Goal: Check status: Check status

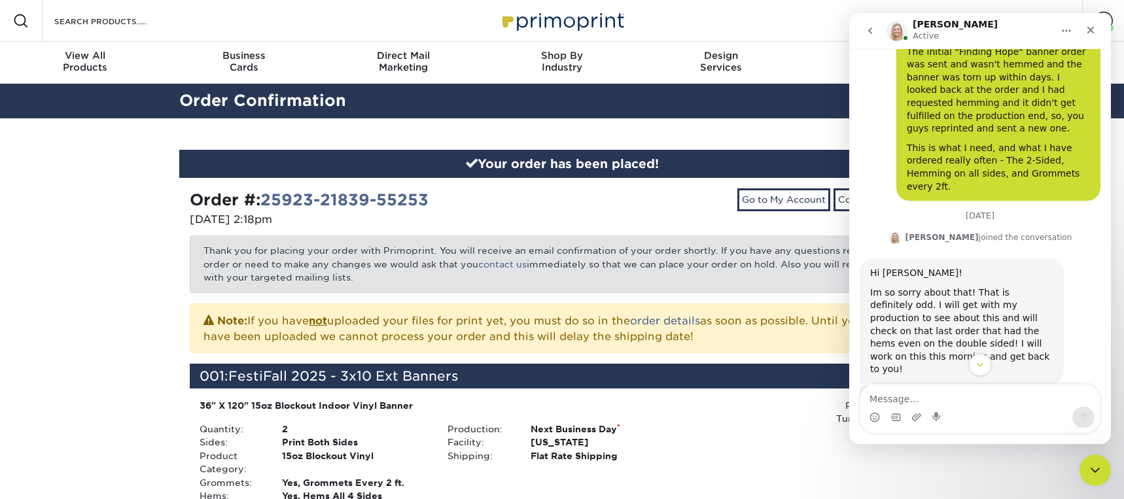
scroll to position [653, 0]
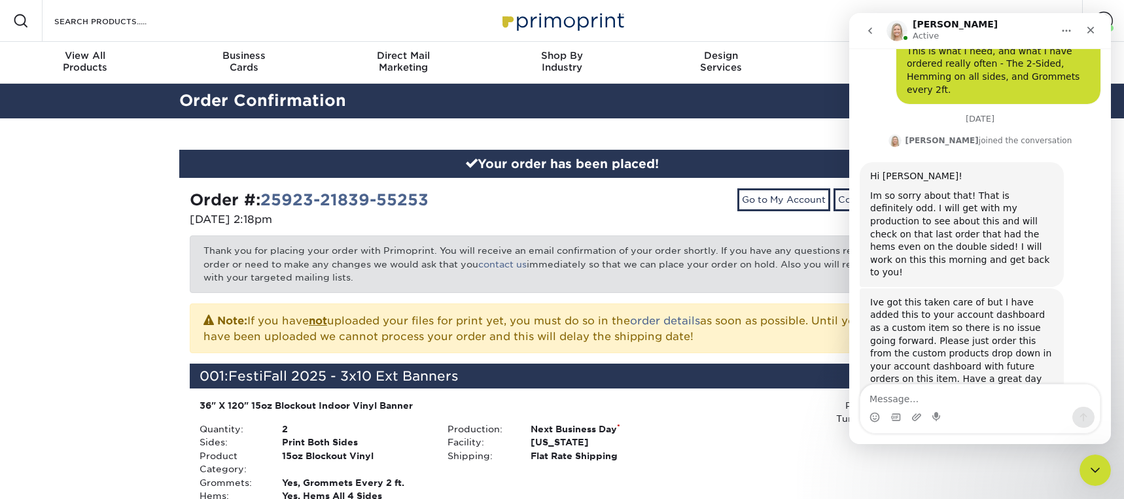
click at [900, 402] on textarea "Message…" at bounding box center [979, 396] width 239 height 22
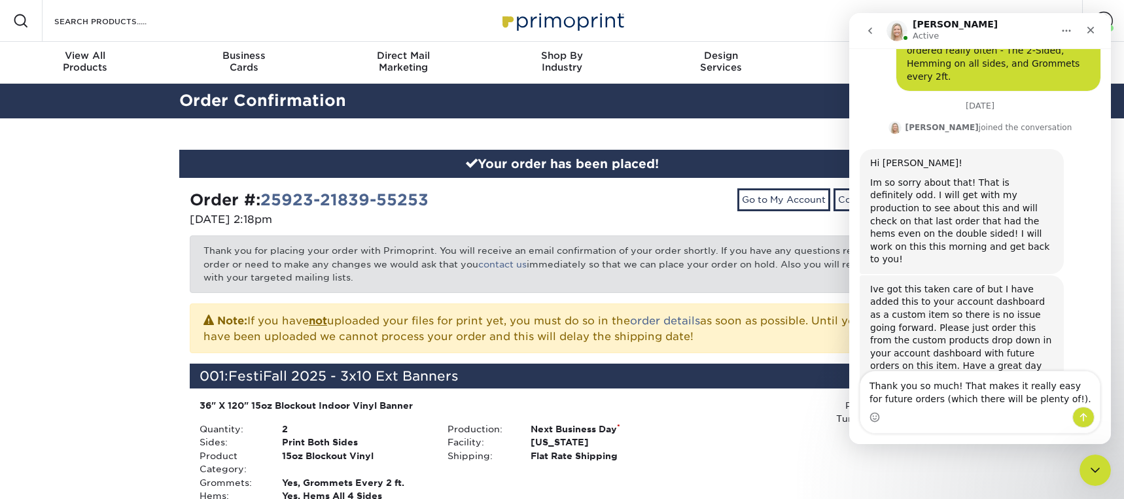
type textarea "Thank you so much! That makes it really easy for future orders (which there wil…"
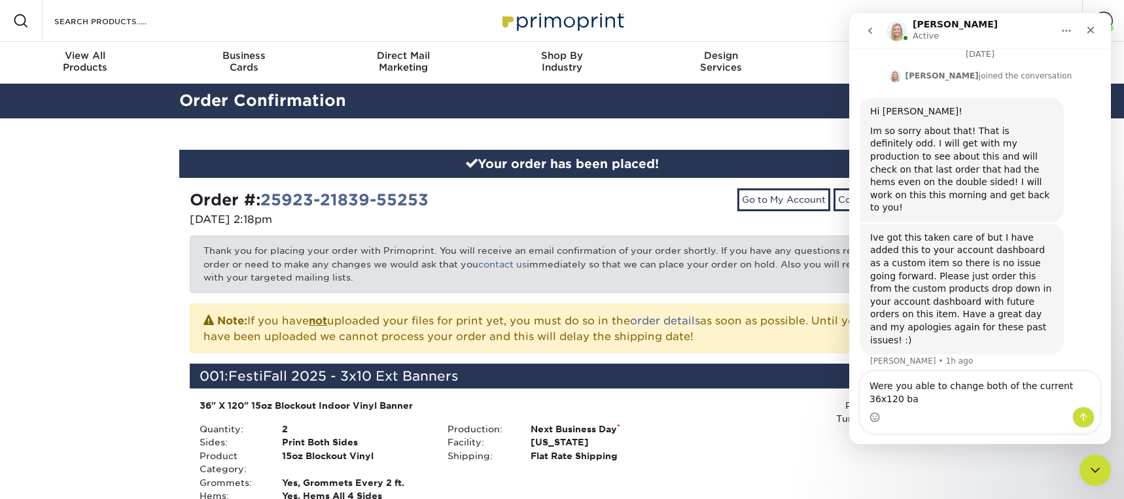
scroll to position [731, 0]
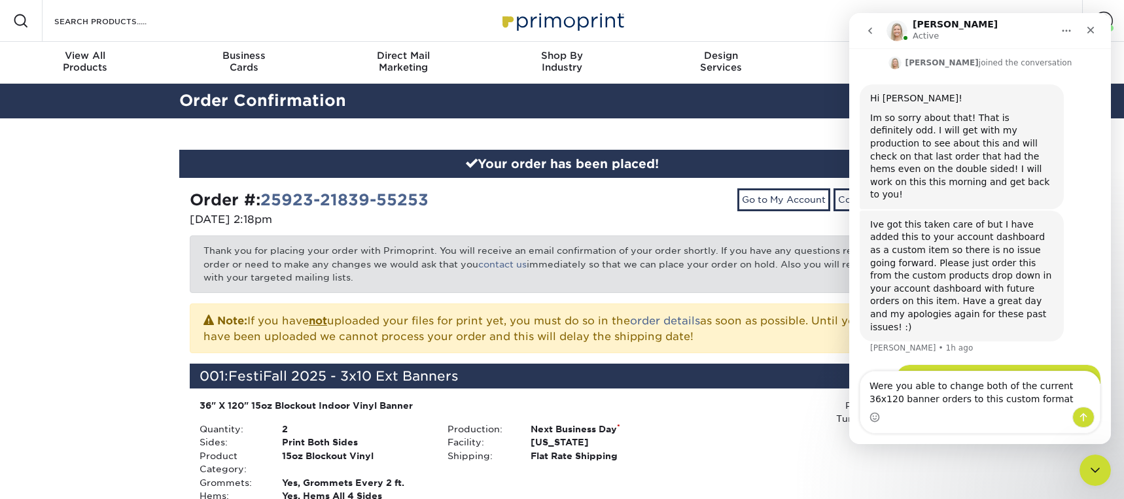
type textarea "Were you able to change both of the current 36x120 banner orders to this custom…"
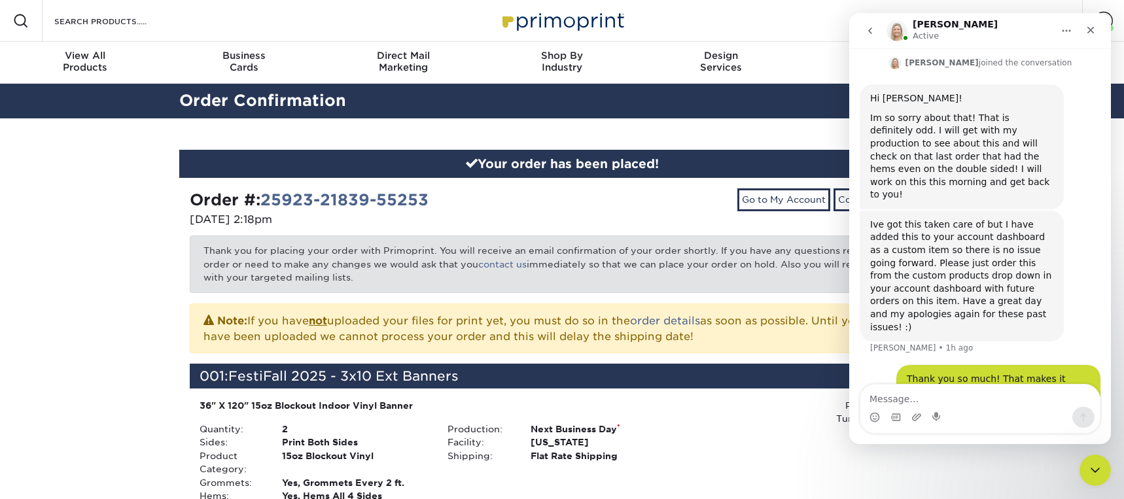
scroll to position [774, 0]
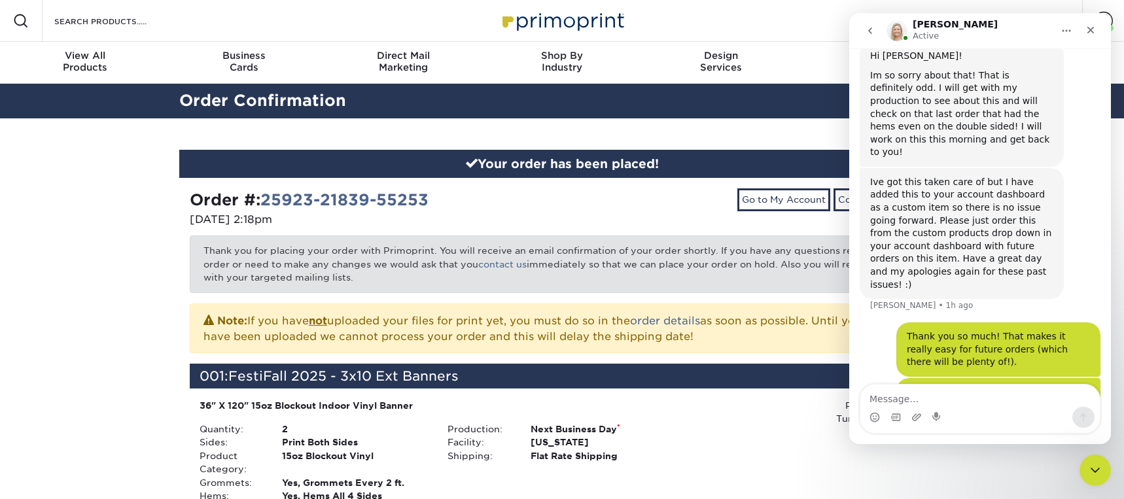
click at [121, 317] on div "Your order has been placed! Order #: 25923-21839-55253 [DATE] 2:18pm Go to My A…" at bounding box center [562, 477] width 1124 height 719
click at [1091, 27] on icon "Close" at bounding box center [1090, 30] width 10 height 10
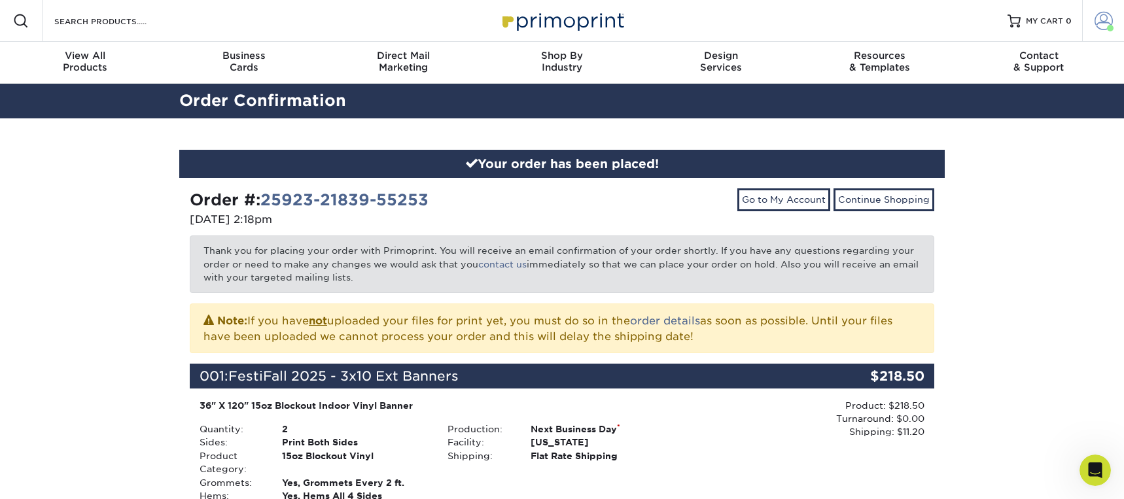
click at [1108, 17] on span at bounding box center [1103, 21] width 18 height 18
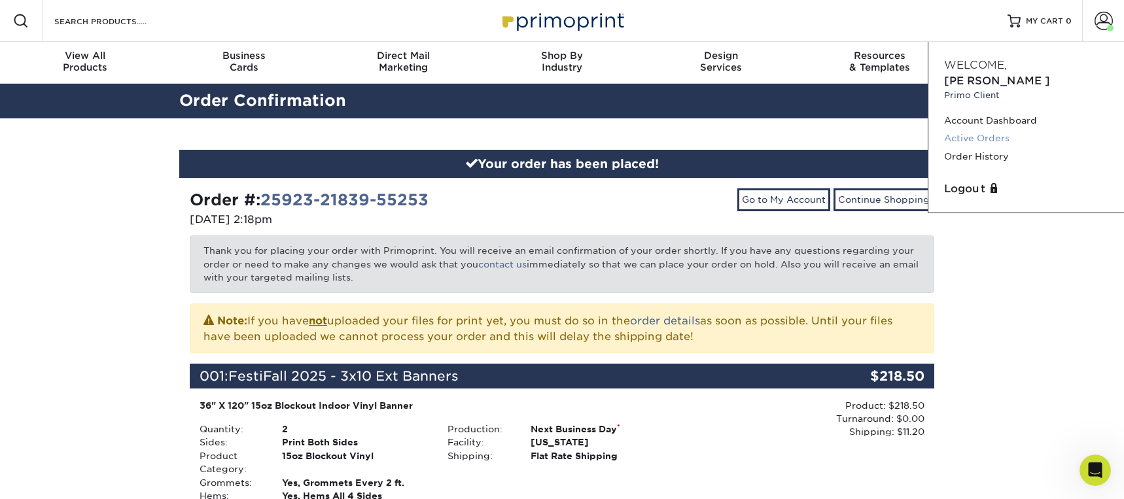
click at [989, 129] on link "Active Orders" at bounding box center [1026, 138] width 164 height 18
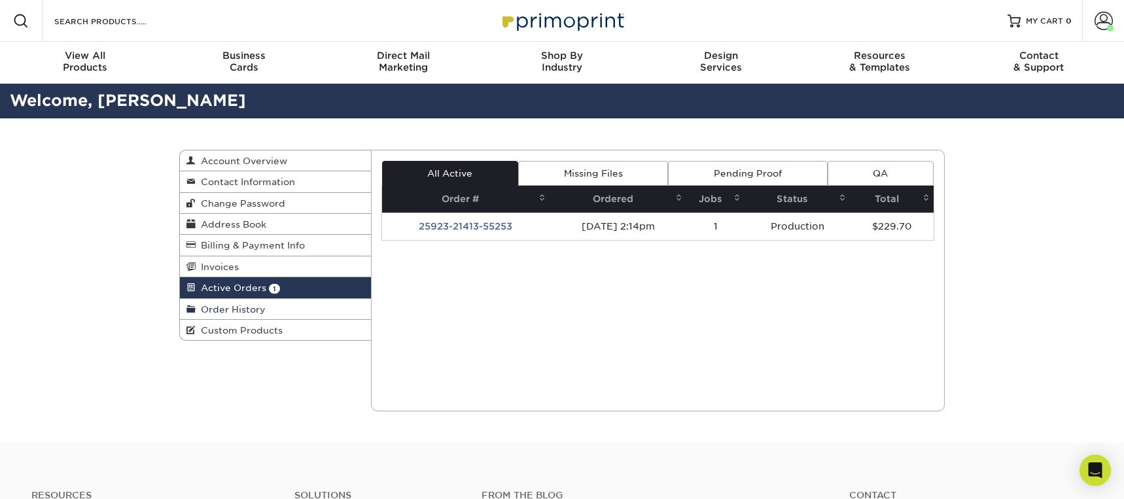
click at [233, 311] on span "Order History" at bounding box center [231, 309] width 70 height 10
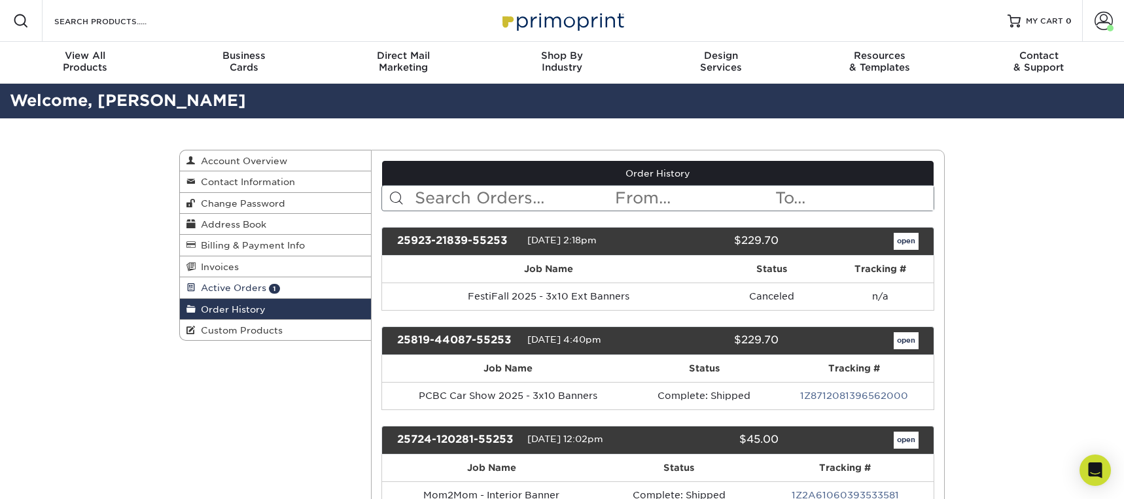
click at [229, 288] on span "Active Orders" at bounding box center [231, 288] width 71 height 10
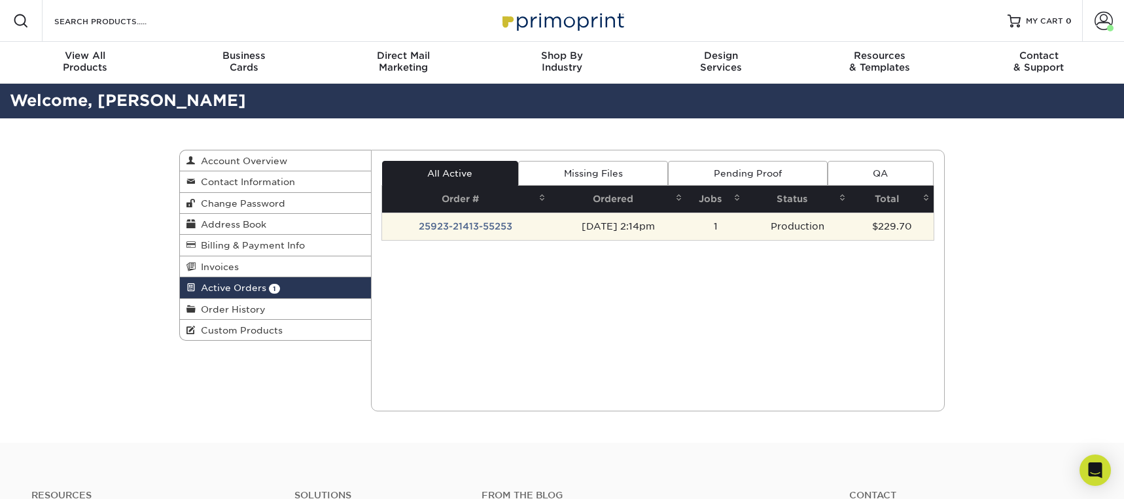
click at [525, 234] on td "25923-21413-55253" at bounding box center [466, 226] width 168 height 27
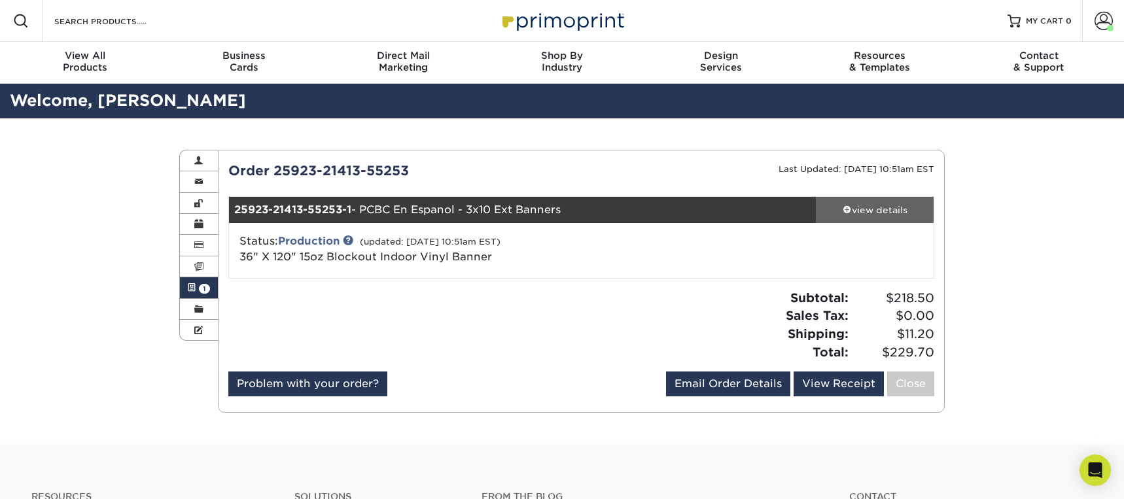
click at [881, 211] on div "view details" at bounding box center [875, 209] width 118 height 13
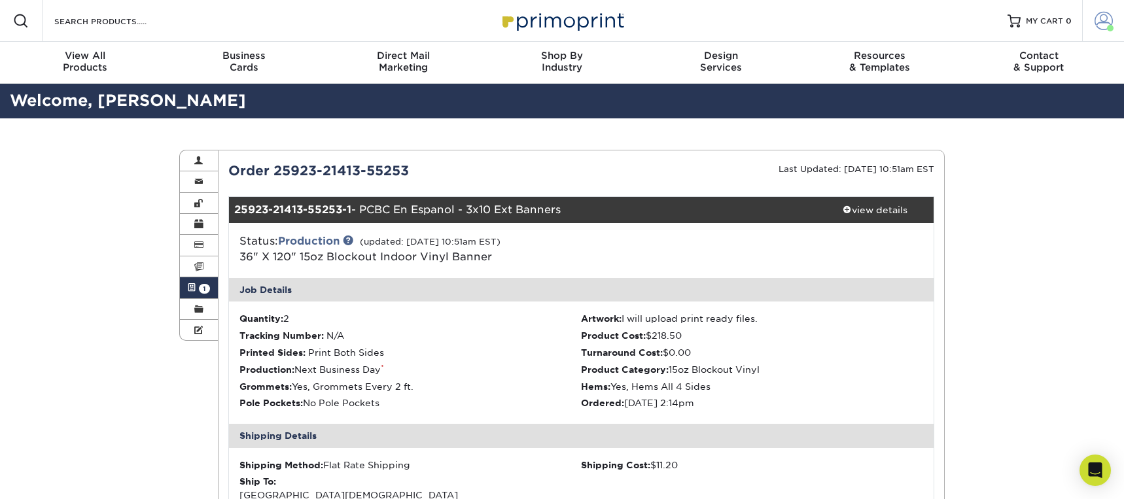
click at [1099, 26] on span at bounding box center [1103, 21] width 18 height 18
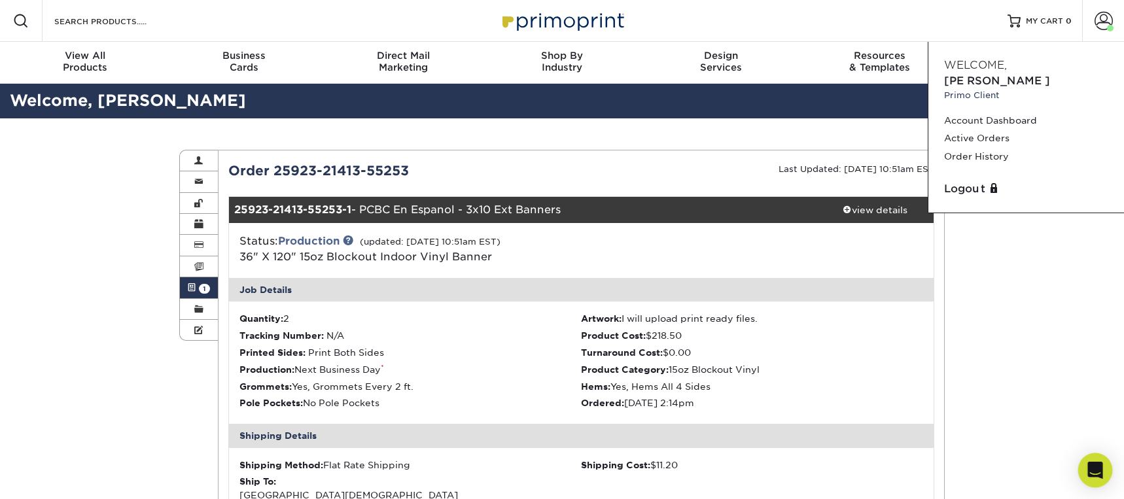
click at [1091, 470] on icon "Open Intercom Messenger" at bounding box center [1094, 470] width 15 height 17
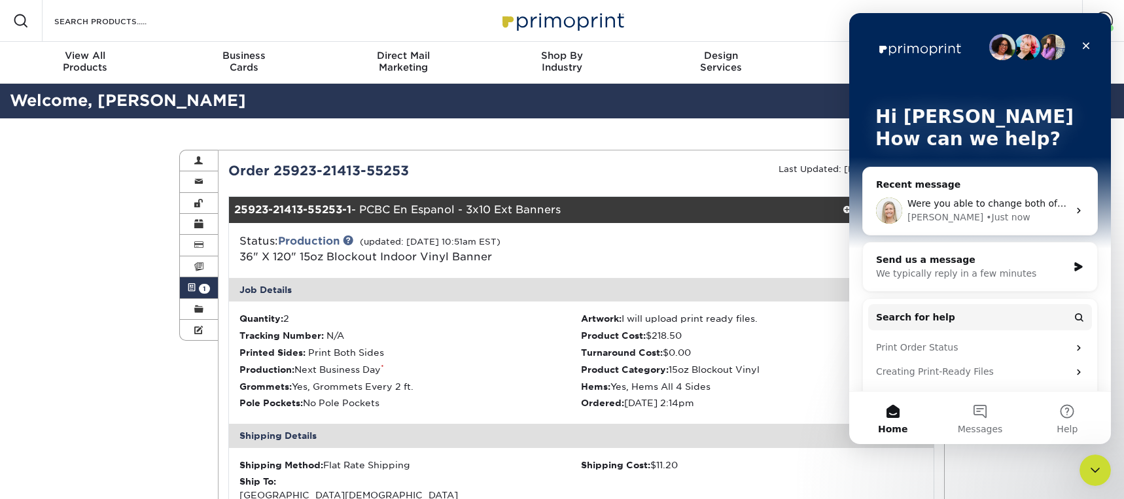
click at [933, 207] on span "Were you able to change both of the current 36x120 banner orders to this custom…" at bounding box center [1114, 203] width 415 height 10
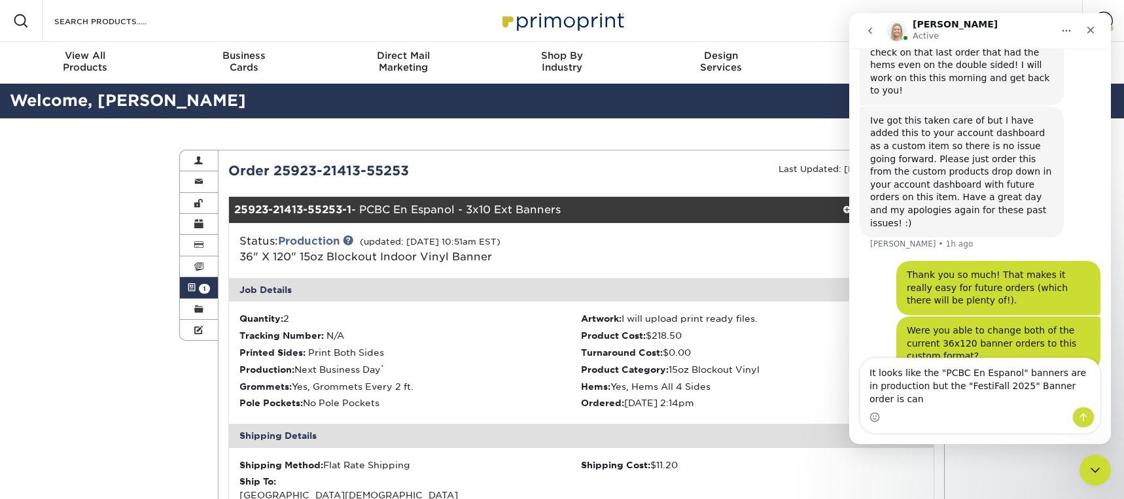
scroll to position [850, 0]
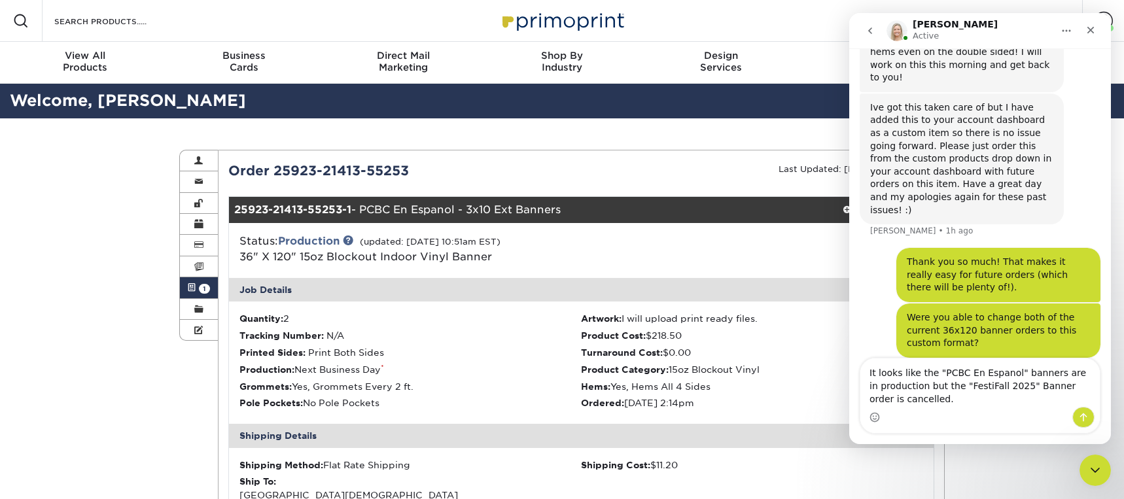
type textarea "It looks like the "PCBC En Espanol" banners are in production but the "FestiFal…"
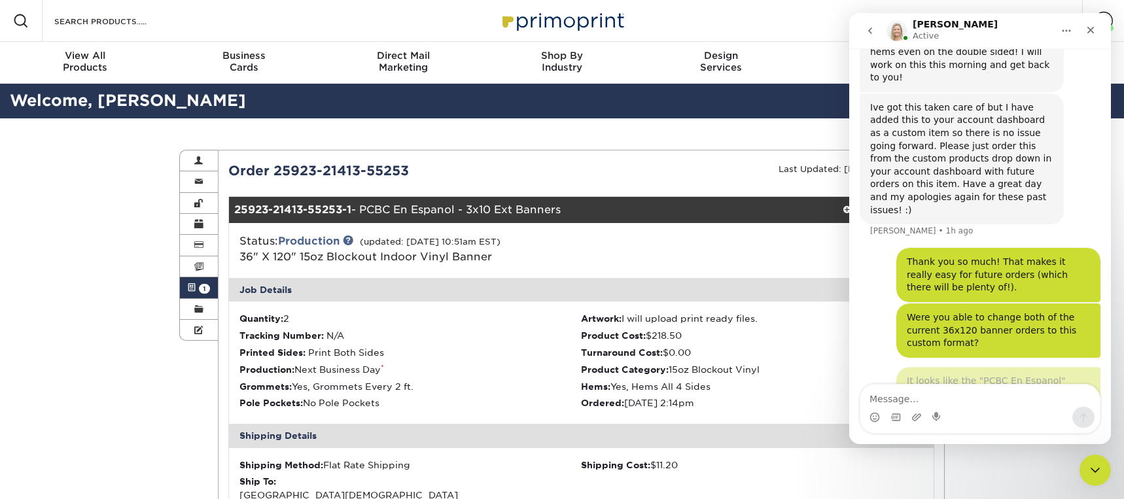
scroll to position [879, 0]
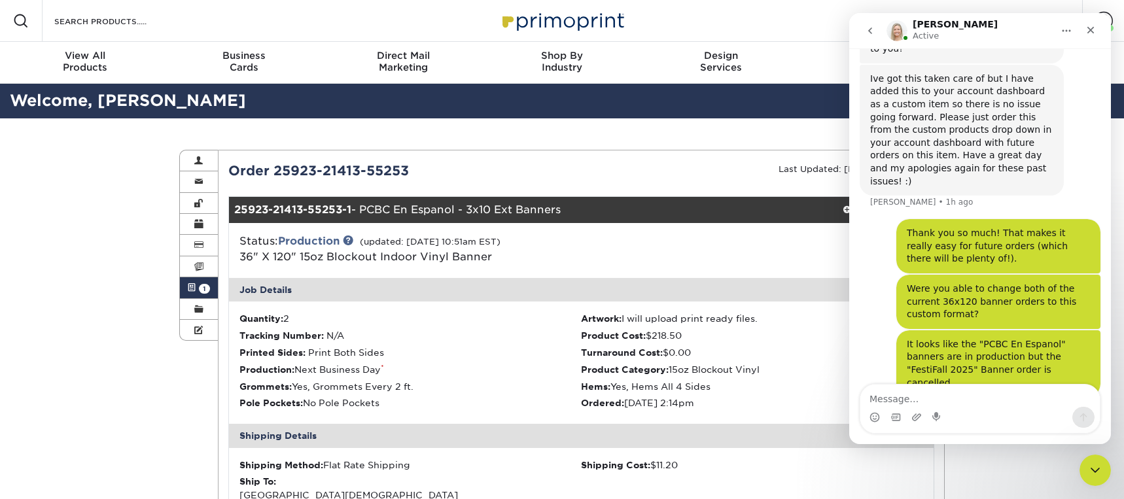
click at [197, 288] on link "Active Orders 1" at bounding box center [199, 287] width 38 height 21
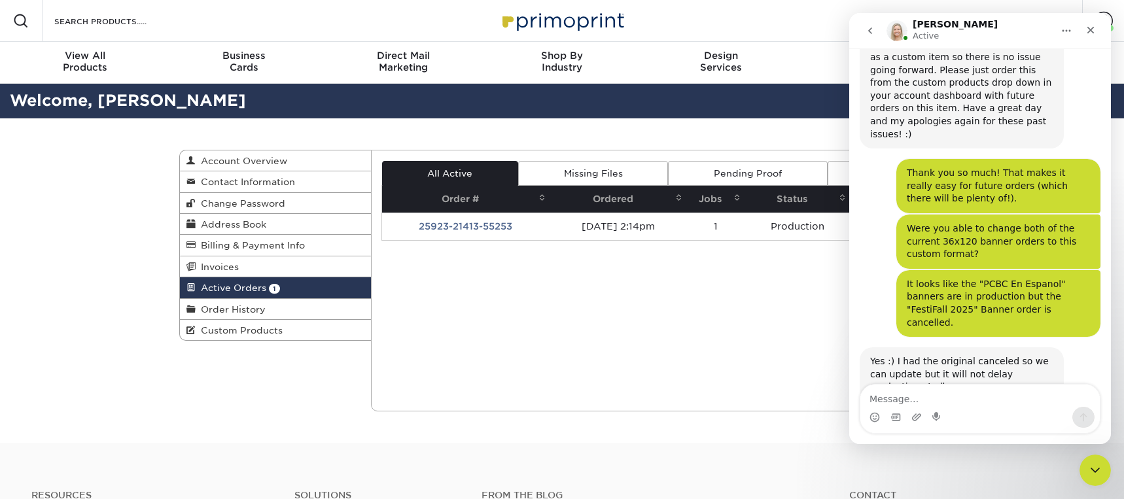
scroll to position [931, 0]
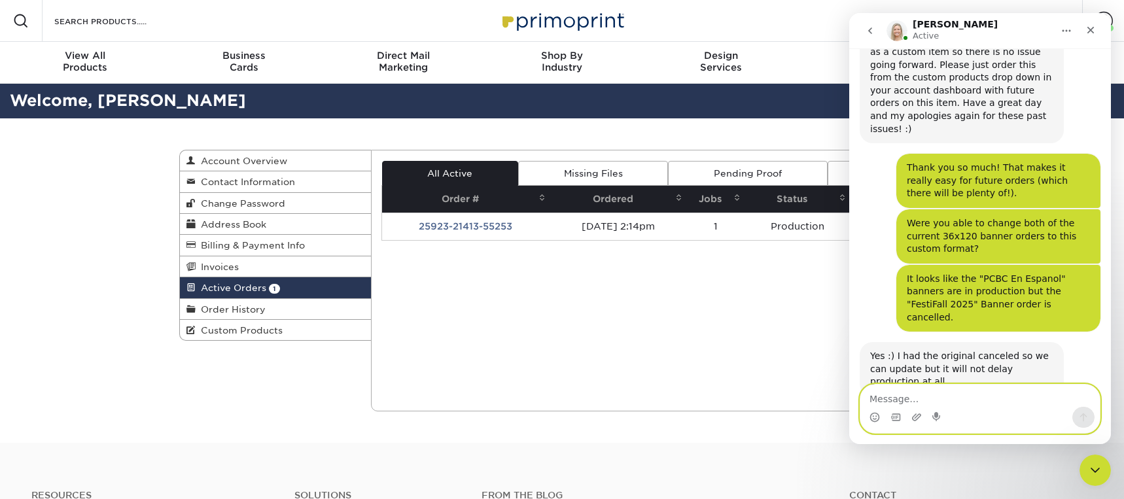
click at [903, 401] on textarea "Message…" at bounding box center [979, 396] width 239 height 22
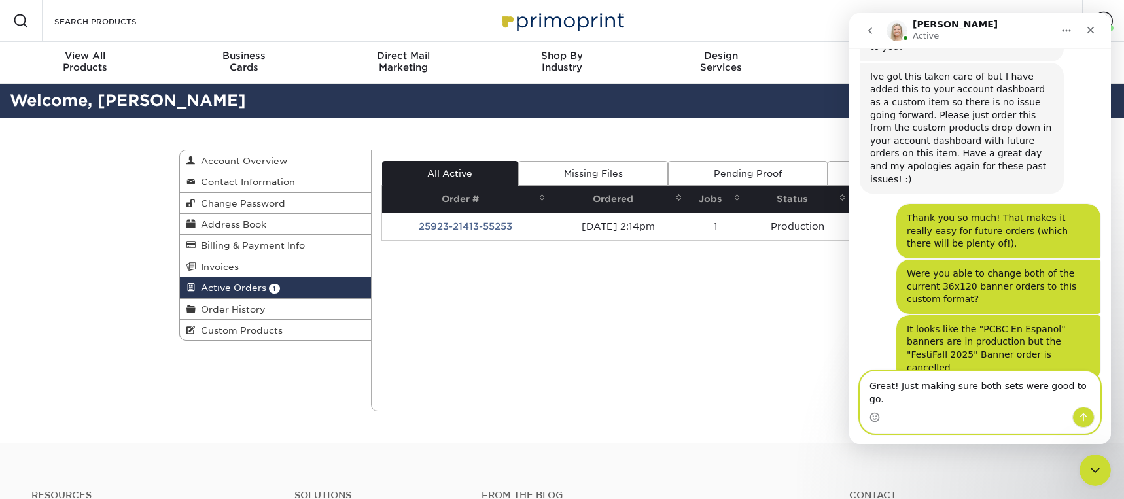
type textarea "Great! Just making sure both sets were good to go."
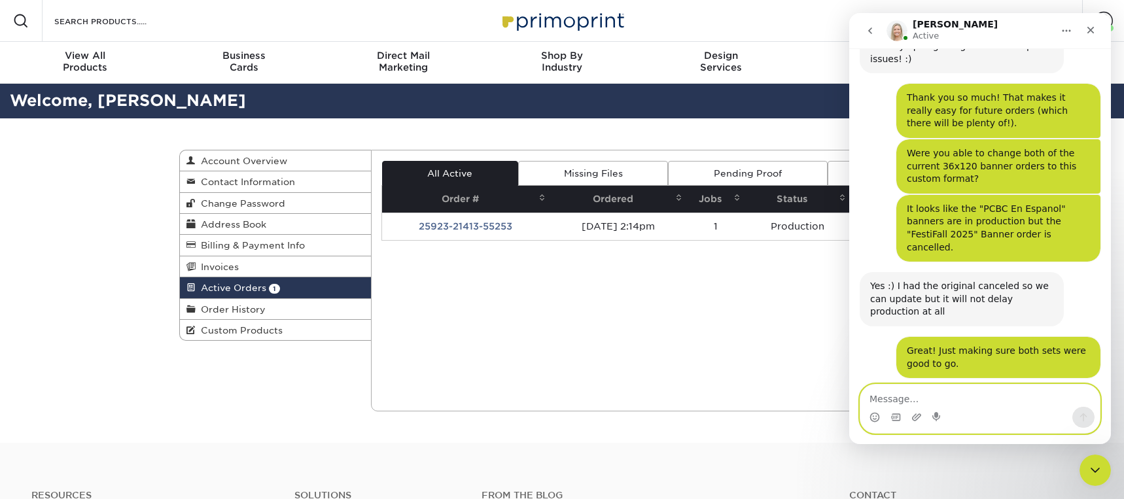
scroll to position [1001, 0]
type textarea "Thank you so much Natalie!"
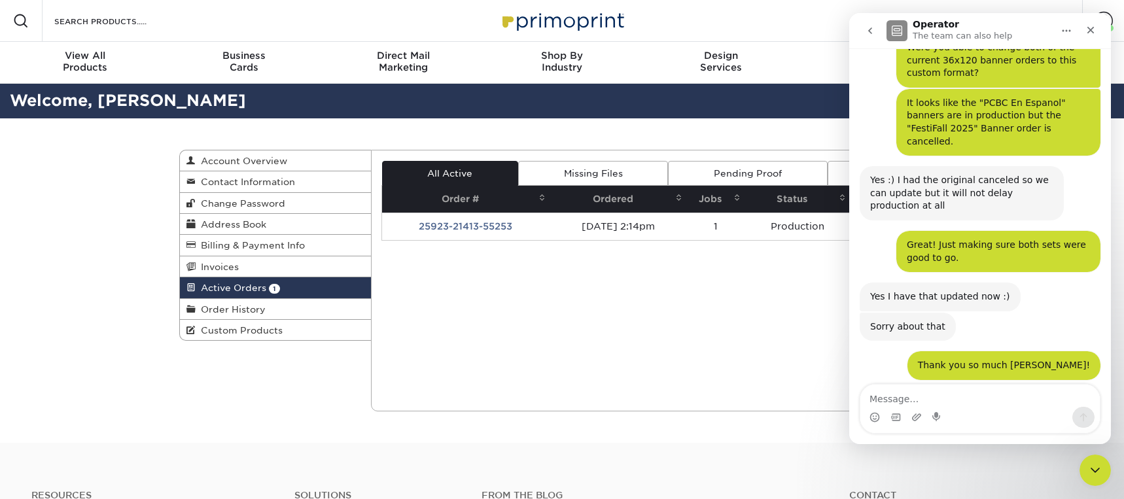
scroll to position [1105, 0]
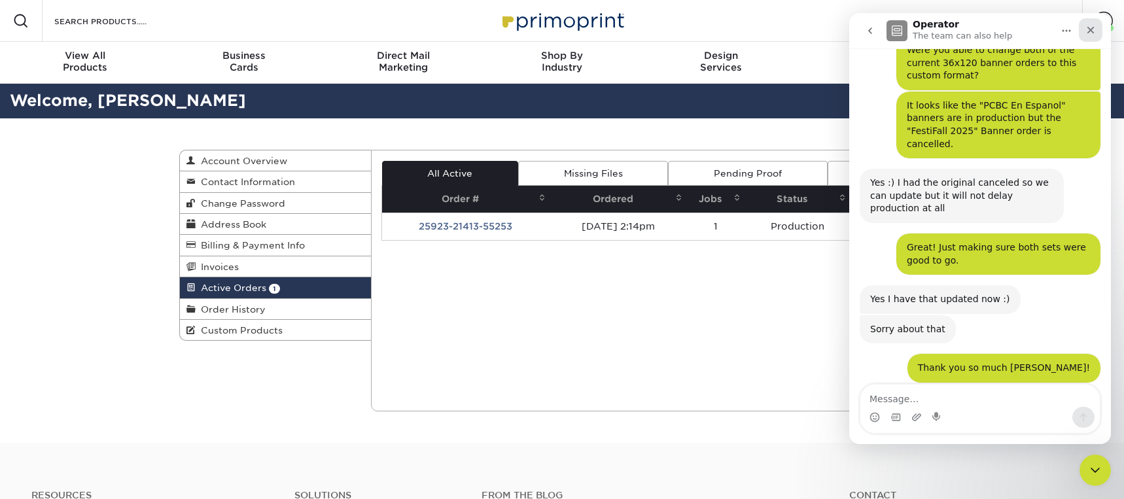
click at [1093, 26] on icon "Close" at bounding box center [1090, 30] width 10 height 10
